Goal: Find specific page/section: Find specific page/section

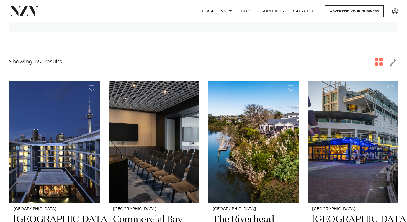
click at [381, 58] on span "button" at bounding box center [379, 62] width 8 height 8
click at [395, 57] on span "button" at bounding box center [393, 61] width 7 height 9
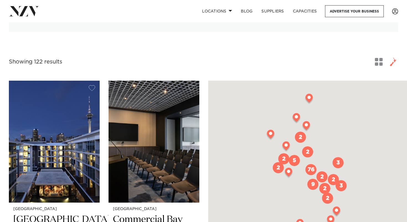
click at [378, 58] on span "button" at bounding box center [379, 62] width 8 height 8
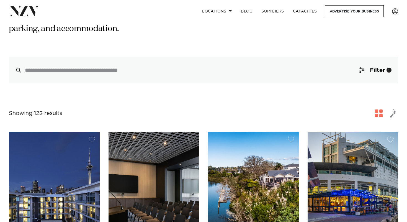
scroll to position [114, 0]
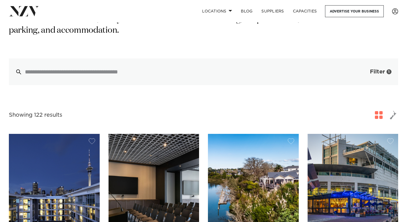
click at [379, 69] on span "Filter" at bounding box center [377, 72] width 15 height 6
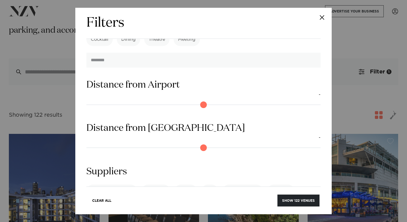
scroll to position [490, 0]
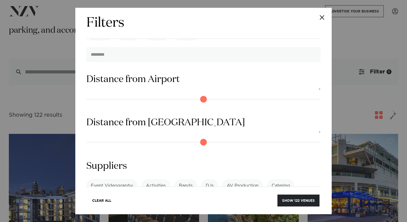
click at [251, 179] on label "AV Production" at bounding box center [242, 185] width 41 height 13
click at [299, 194] on button "Show 2 suppliers" at bounding box center [298, 200] width 44 height 12
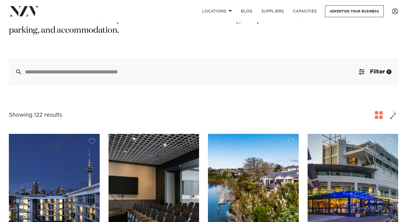
click at [397, 110] on button "button" at bounding box center [393, 115] width 10 height 10
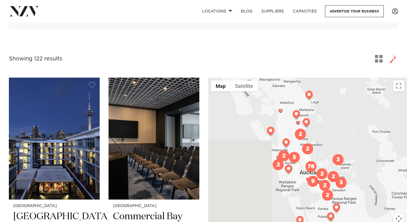
scroll to position [183, 0]
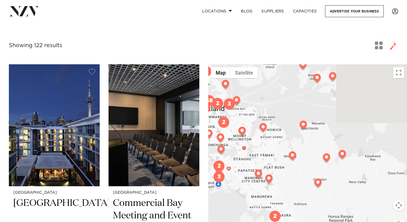
drag, startPoint x: 355, startPoint y: 161, endPoint x: 275, endPoint y: 129, distance: 85.9
click at [275, 129] on div at bounding box center [307, 150] width 199 height 173
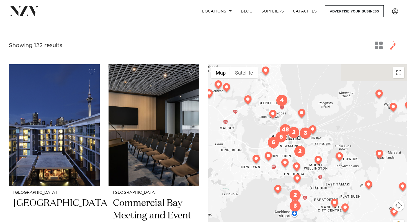
drag, startPoint x: 293, startPoint y: 129, endPoint x: 372, endPoint y: 159, distance: 83.9
click at [372, 159] on div at bounding box center [307, 150] width 199 height 173
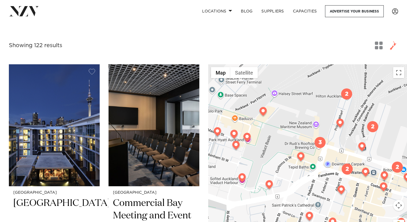
click at [261, 107] on img at bounding box center [263, 112] width 10 height 11
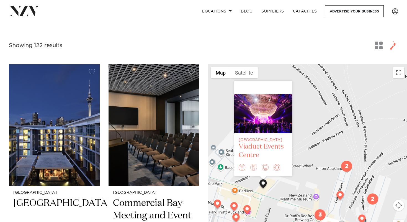
click at [250, 142] on div "Viaduct Events Centre" at bounding box center [263, 150] width 49 height 17
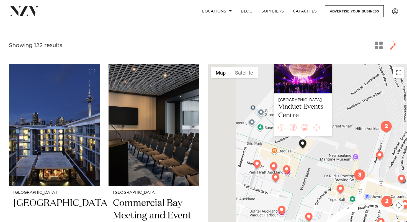
drag, startPoint x: 304, startPoint y: 125, endPoint x: 345, endPoint y: 84, distance: 58.1
click at [345, 84] on div "Auckland Viaduct Events Centre" at bounding box center [307, 150] width 199 height 173
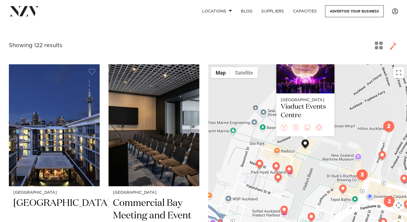
click at [258, 159] on img at bounding box center [260, 164] width 10 height 11
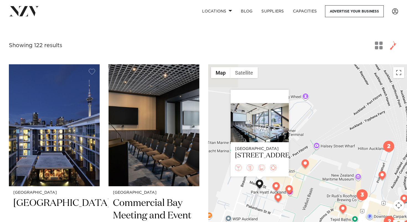
click at [274, 182] on img at bounding box center [276, 187] width 10 height 11
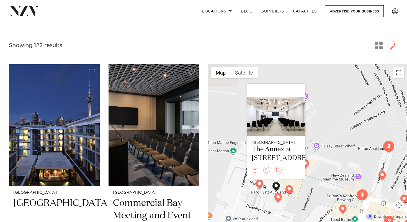
click at [288, 185] on img at bounding box center [289, 190] width 10 height 11
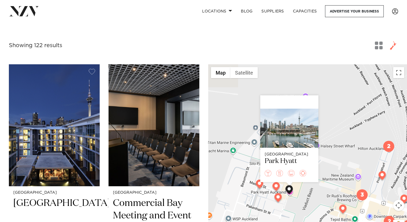
click at [280, 193] on img at bounding box center [278, 198] width 10 height 11
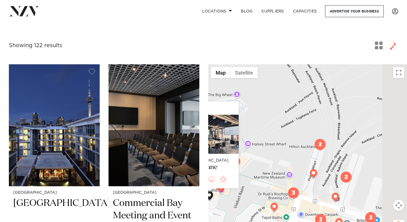
drag, startPoint x: 321, startPoint y: 182, endPoint x: 251, endPoint y: 180, distance: 69.8
click at [251, 180] on div "Auckland [GEOGRAPHIC_DATA]" at bounding box center [307, 150] width 199 height 173
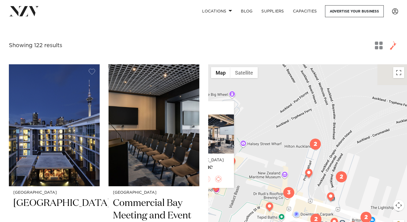
click at [309, 169] on img at bounding box center [309, 174] width 10 height 11
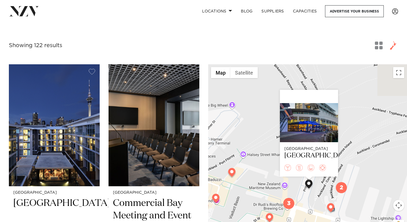
click at [337, 182] on img "2" at bounding box center [341, 187] width 11 height 11
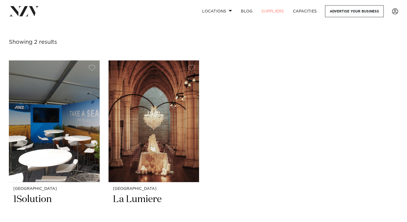
scroll to position [94, 0]
